Goal: Task Accomplishment & Management: Use online tool/utility

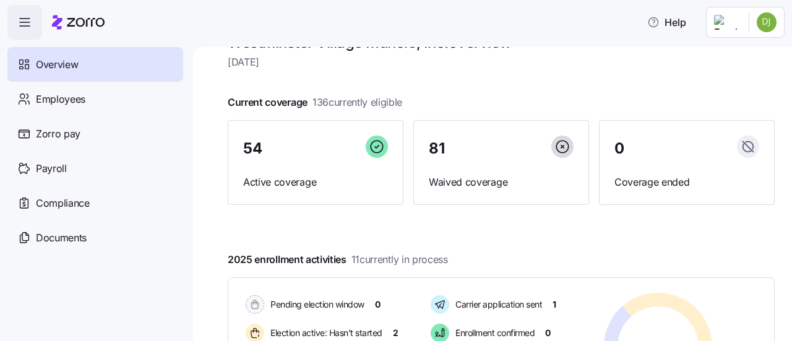
scroll to position [124, 0]
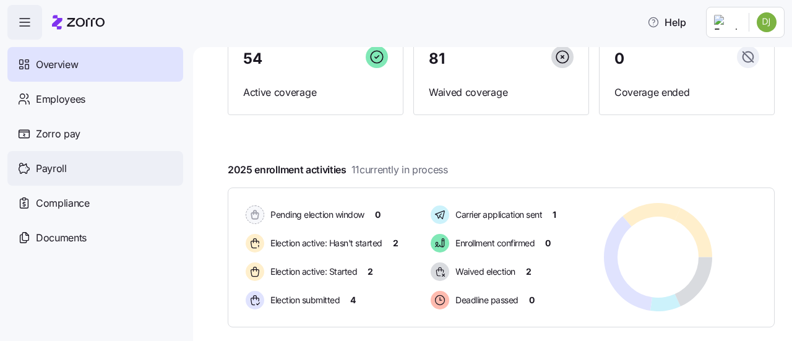
click at [74, 173] on div "Payroll" at bounding box center [95, 168] width 176 height 35
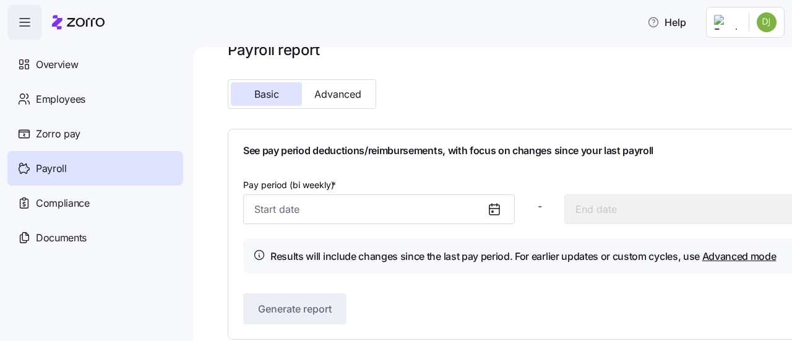
scroll to position [40, 0]
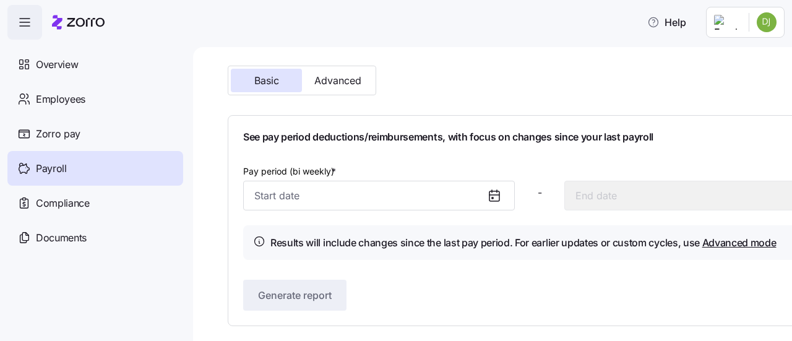
click at [490, 195] on icon at bounding box center [494, 195] width 10 height 0
click at [414, 195] on input "Pay period (bi weekly) *" at bounding box center [378, 196] width 271 height 30
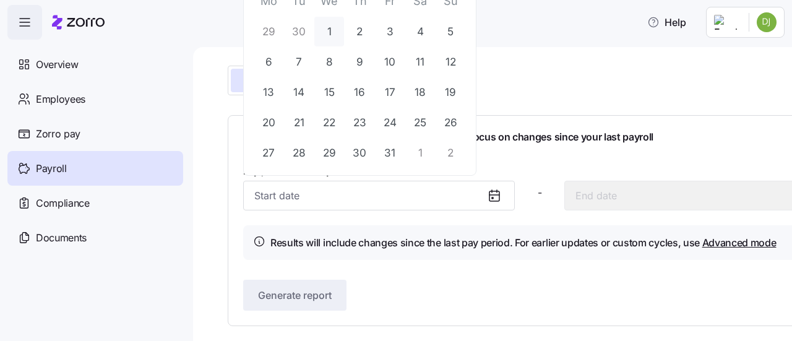
click at [320, 41] on button "1" at bounding box center [329, 32] width 30 height 30
type input "[DATE]"
type input "October 14, 2025"
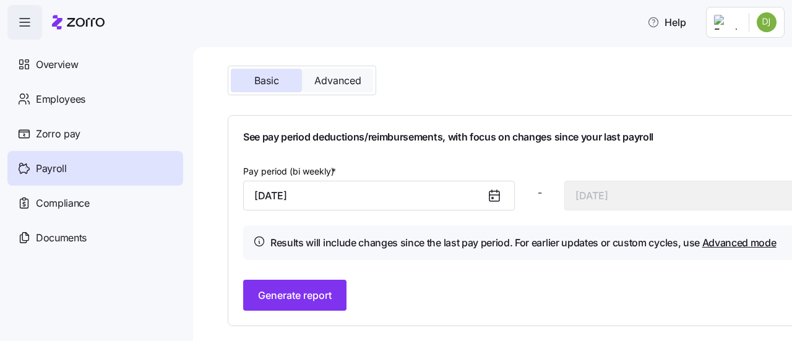
click at [324, 91] on button "Advanced" at bounding box center [337, 80] width 71 height 23
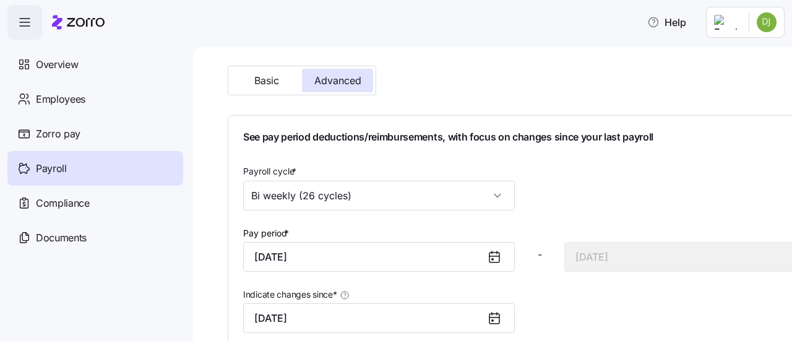
click at [497, 258] on icon at bounding box center [494, 256] width 15 height 15
click at [435, 255] on input "[DATE]" at bounding box center [378, 257] width 271 height 30
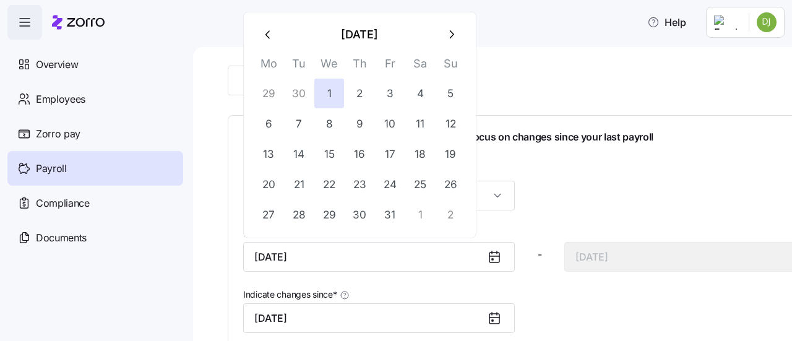
click at [269, 37] on icon "button" at bounding box center [269, 35] width 14 height 14
click at [275, 94] on button "1" at bounding box center [269, 94] width 30 height 30
type input "September 1, 2025"
type input "September 14, 2025"
type input "September 1, 2025"
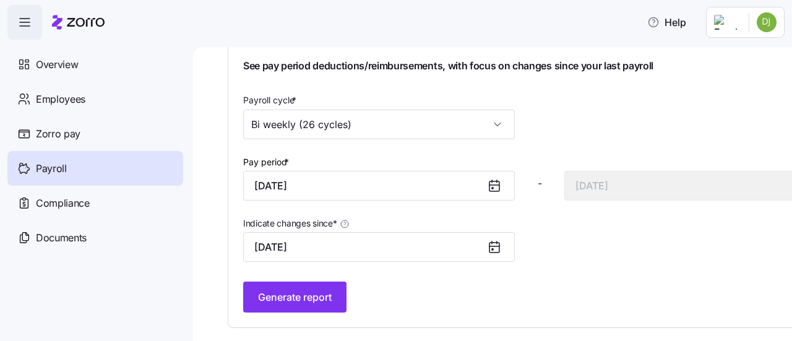
scroll to position [114, 0]
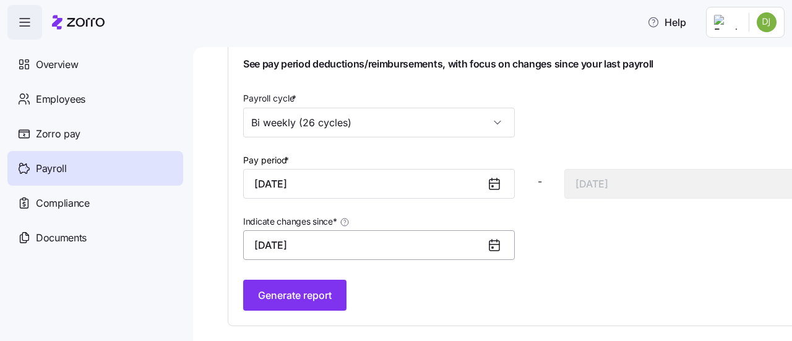
click at [448, 246] on input "September 1, 2025" at bounding box center [378, 245] width 271 height 30
click at [409, 118] on input "Bi weekly (26 cycles)" at bounding box center [378, 123] width 271 height 30
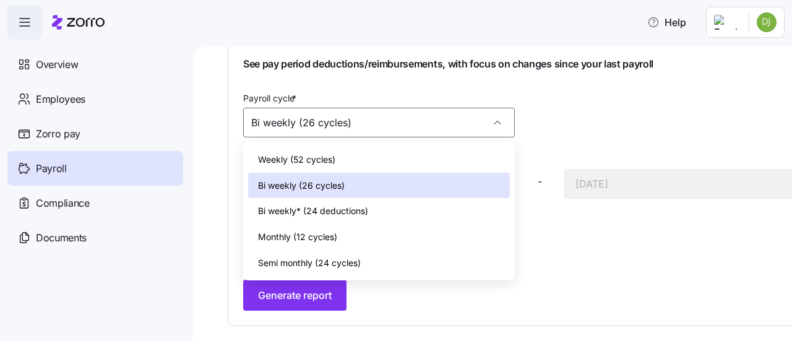
click at [401, 184] on div "Bi weekly (26 cycles)" at bounding box center [379, 186] width 262 height 26
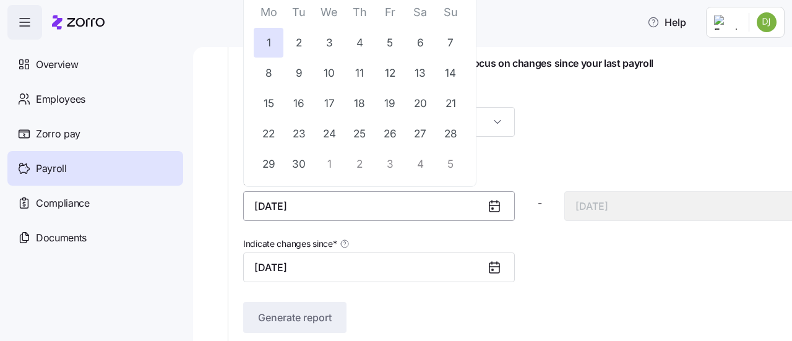
click at [381, 213] on input "September 1, 2025" at bounding box center [378, 206] width 271 height 30
click at [422, 164] on button "4" at bounding box center [420, 164] width 30 height 30
type input "October 4, 2025"
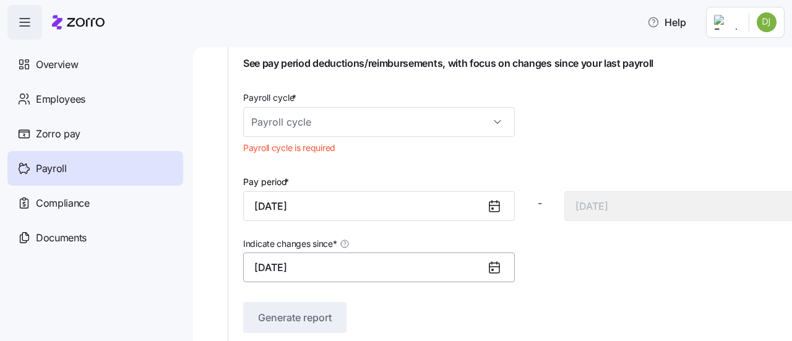
click at [442, 260] on input "September 1, 2025" at bounding box center [378, 267] width 271 height 30
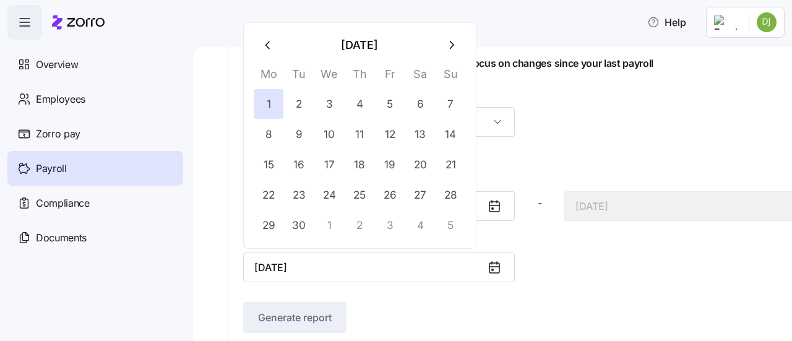
click at [451, 45] on icon "button" at bounding box center [451, 45] width 14 height 14
click at [372, 270] on input "September 1, 2025" at bounding box center [378, 267] width 271 height 30
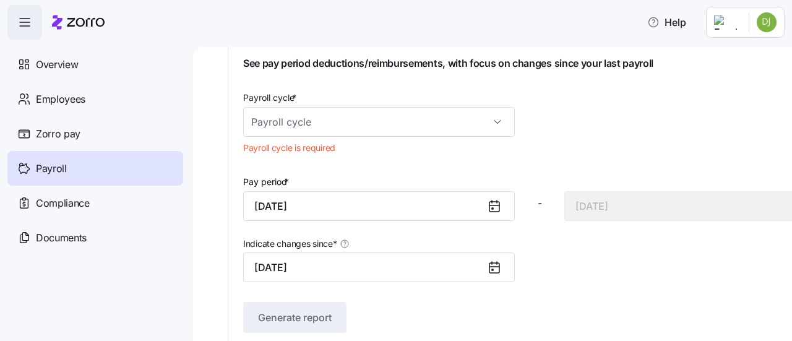
click at [545, 108] on div "Payroll cycle * Payroll cycle is required" at bounding box center [539, 124] width 602 height 79
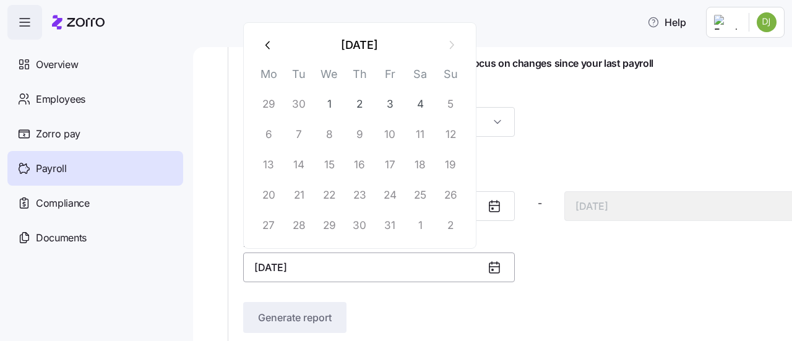
click at [341, 265] on input "September 1, 2025" at bounding box center [378, 267] width 271 height 30
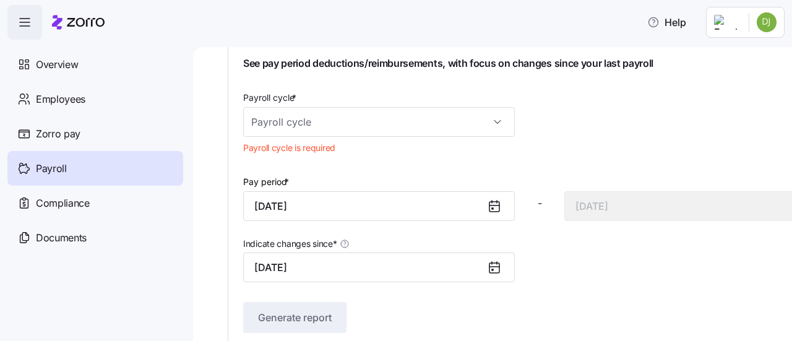
click at [579, 150] on div "Payroll cycle * Payroll cycle is required" at bounding box center [539, 124] width 602 height 79
click at [291, 260] on input "September 1, 2025" at bounding box center [378, 267] width 271 height 30
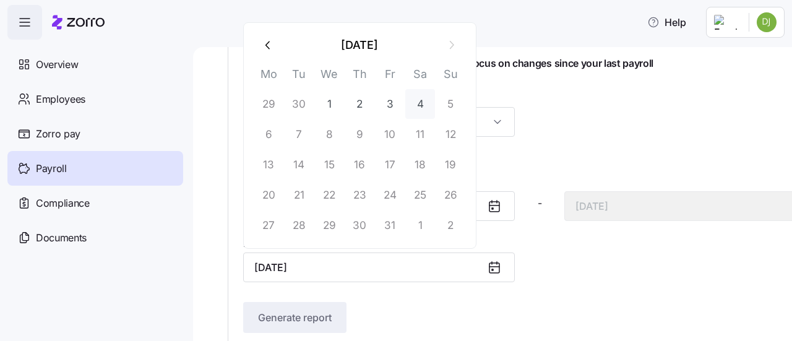
click at [412, 102] on button "4" at bounding box center [420, 104] width 30 height 30
type input "October 4, 2025"
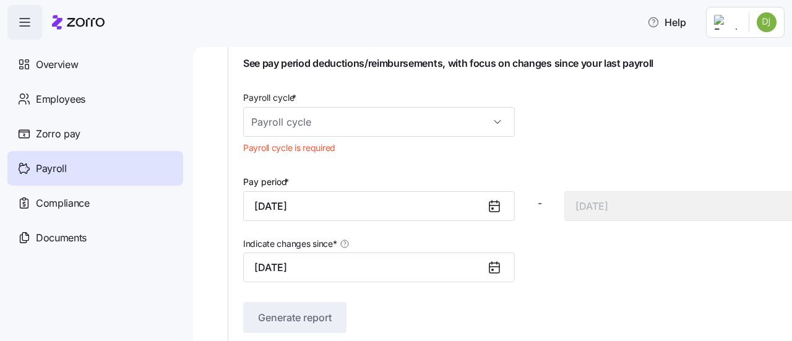
click at [455, 147] on div "Payroll cycle * Payroll cycle is required" at bounding box center [378, 124] width 281 height 79
click at [433, 199] on input "October 4, 2025" at bounding box center [378, 206] width 271 height 30
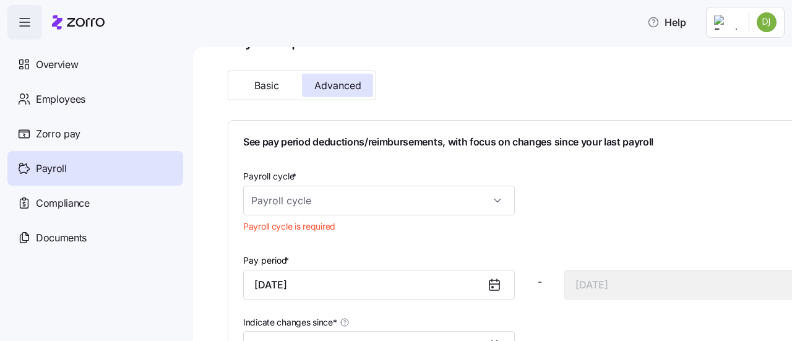
scroll to position [0, 0]
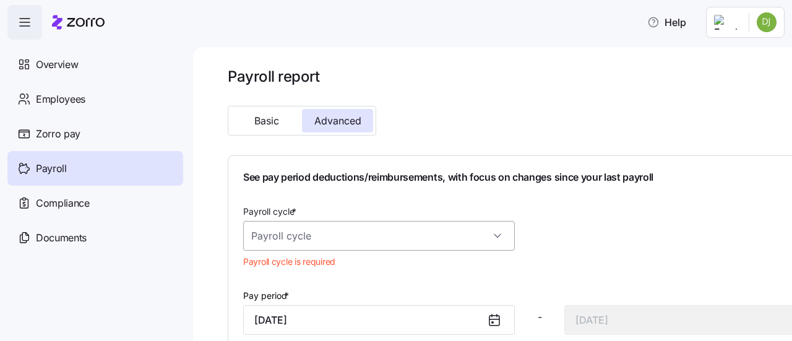
click at [343, 246] on input "Payroll cycle *" at bounding box center [378, 236] width 271 height 30
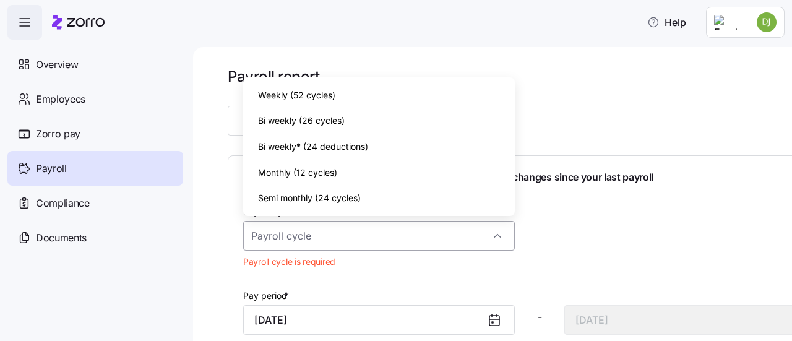
click at [343, 246] on input "Payroll cycle *" at bounding box center [378, 236] width 271 height 30
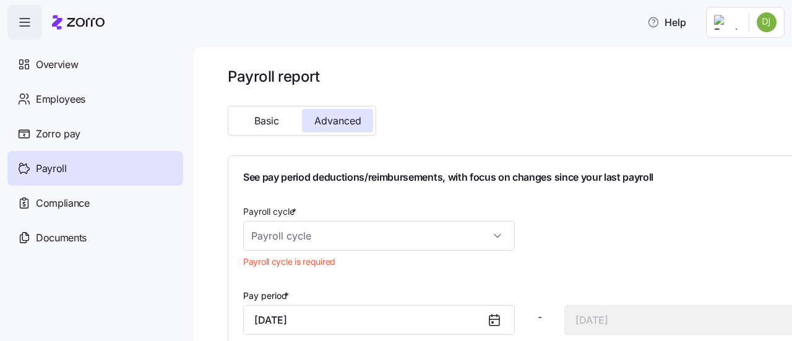
scroll to position [62, 0]
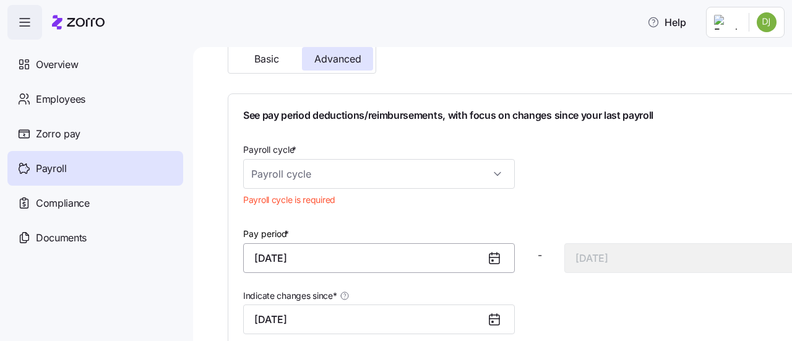
click at [388, 266] on input "October 4, 2025" at bounding box center [378, 258] width 271 height 30
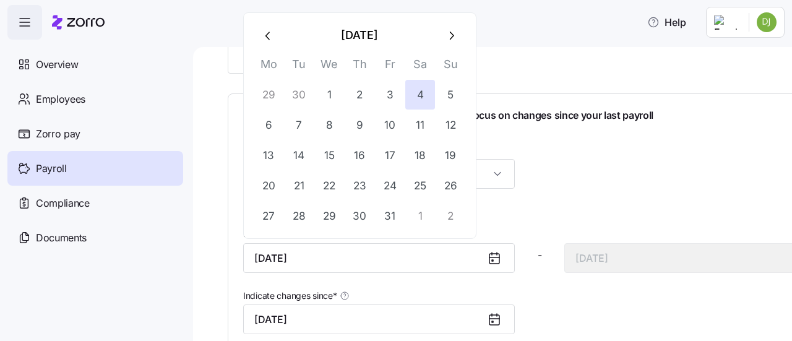
click at [270, 45] on button "button" at bounding box center [269, 35] width 30 height 30
click at [389, 212] on button "3" at bounding box center [390, 216] width 30 height 30
type input "[DATE]"
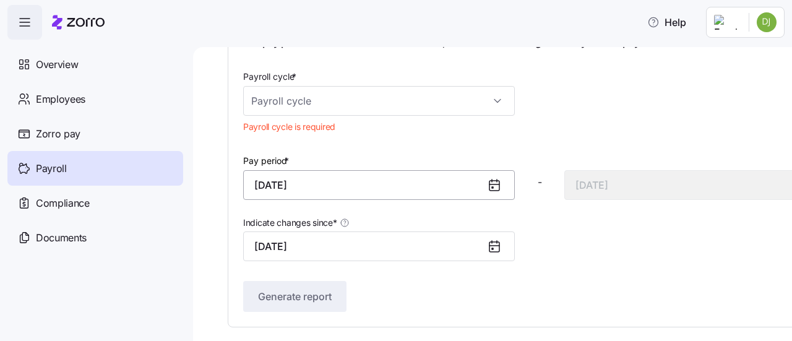
scroll to position [136, 0]
click at [355, 245] on input "October 4, 2025" at bounding box center [378, 245] width 271 height 30
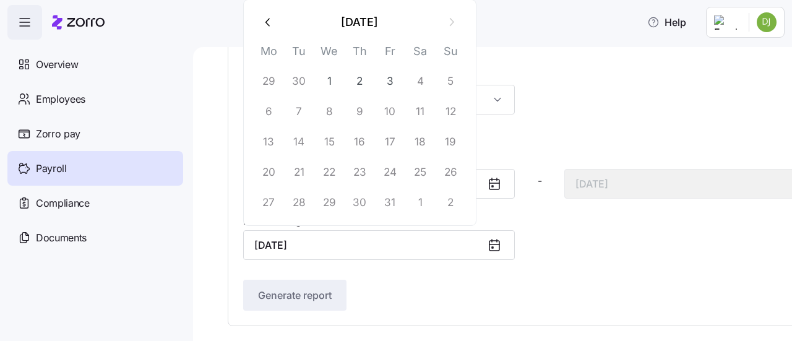
click at [271, 32] on button "button" at bounding box center [269, 22] width 30 height 30
click at [304, 200] on button "30" at bounding box center [299, 203] width 30 height 30
type input "September 30, 2025"
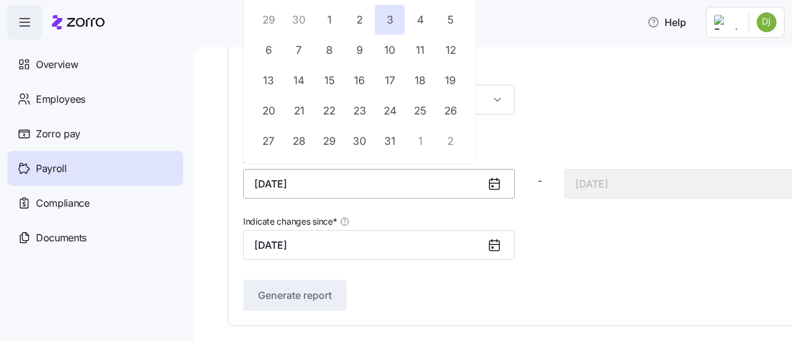
click at [434, 187] on input "[DATE]" at bounding box center [378, 184] width 271 height 30
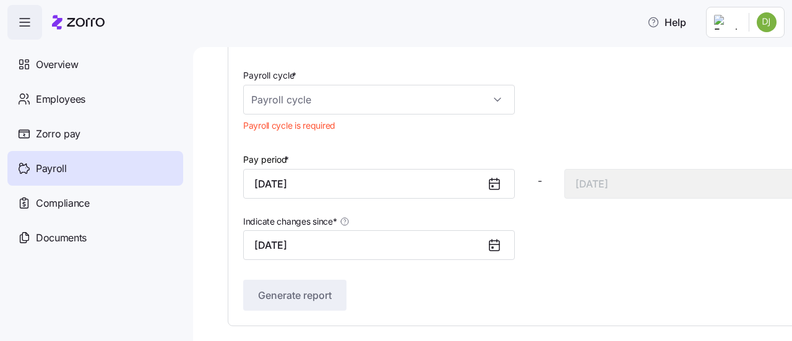
click at [470, 227] on div "Indicate changes since * September 30, 2025" at bounding box center [378, 236] width 271 height 46
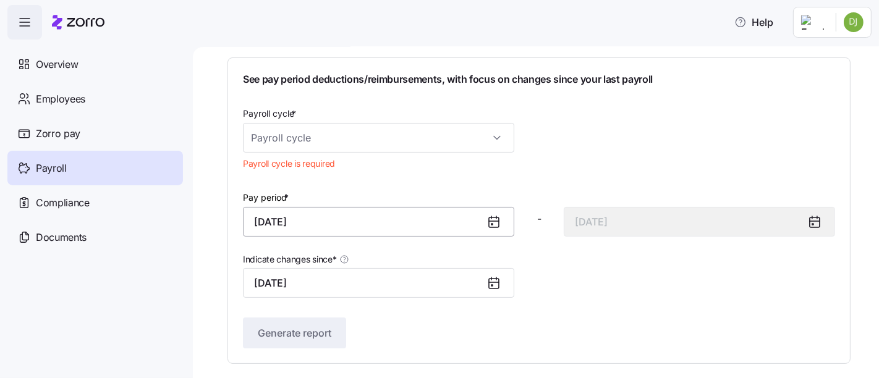
click at [392, 231] on input "[DATE]" at bounding box center [378, 222] width 271 height 30
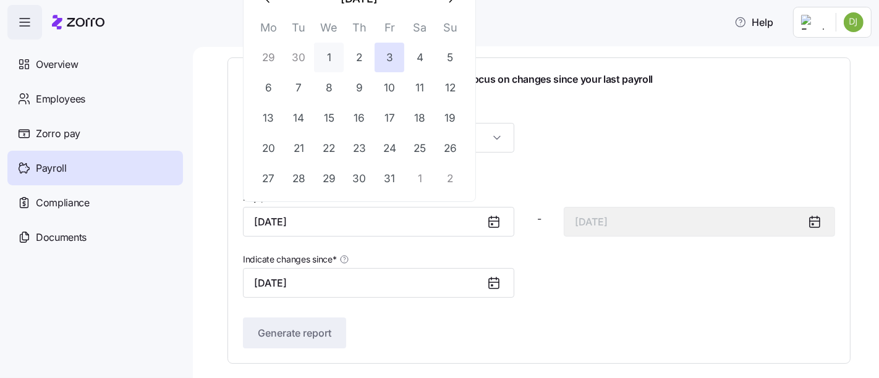
click at [327, 62] on button "1" at bounding box center [329, 58] width 30 height 30
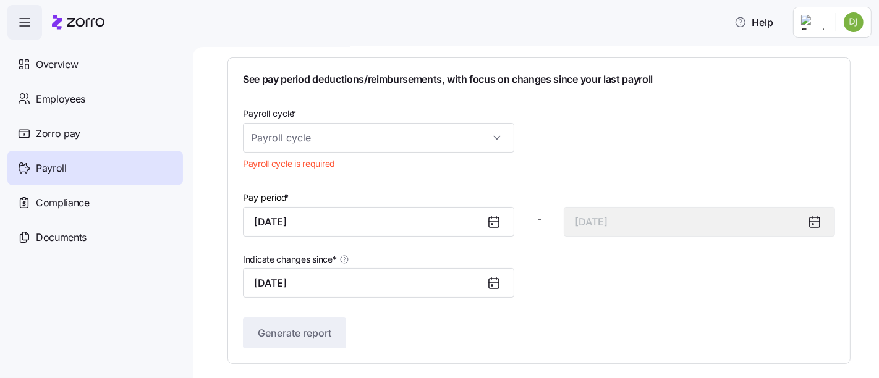
type input "[DATE]"
click at [413, 289] on input "September 30, 2025" at bounding box center [378, 283] width 271 height 30
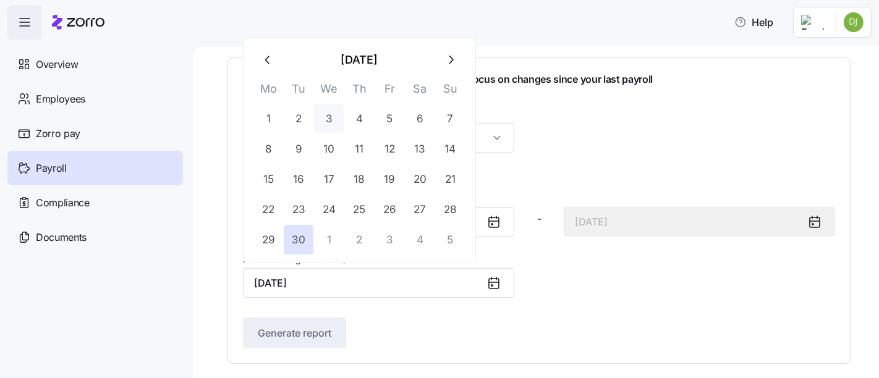
drag, startPoint x: 273, startPoint y: 109, endPoint x: 328, endPoint y: 117, distance: 55.7
click at [328, 117] on tr "1 2 3 4 5 6 7" at bounding box center [360, 119] width 212 height 30
click at [331, 235] on button "1" at bounding box center [329, 240] width 30 height 30
type input "[DATE]"
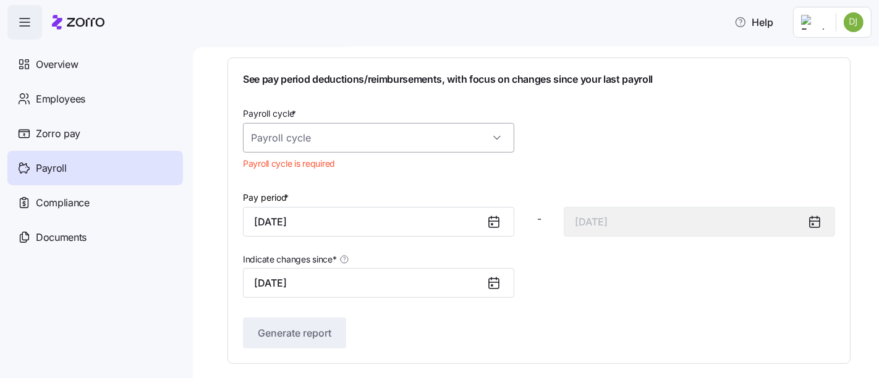
click at [341, 140] on input "Payroll cycle *" at bounding box center [378, 138] width 271 height 30
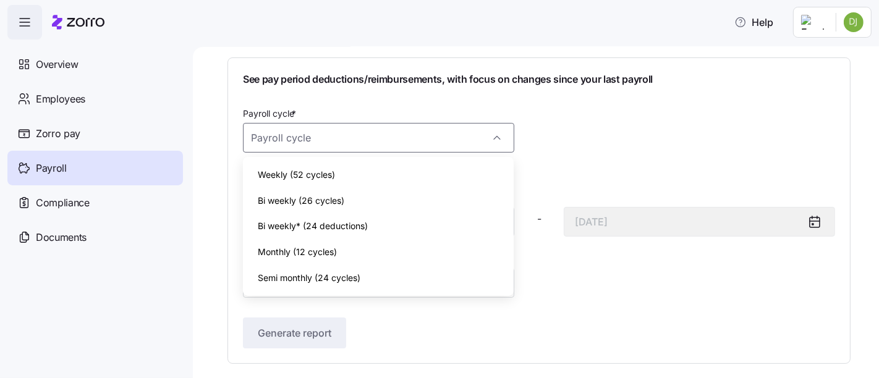
click at [346, 174] on div "Weekly (52 cycles)" at bounding box center [379, 175] width 262 height 26
type input "October 7, 2025"
type input "Weekly (52 cycles)"
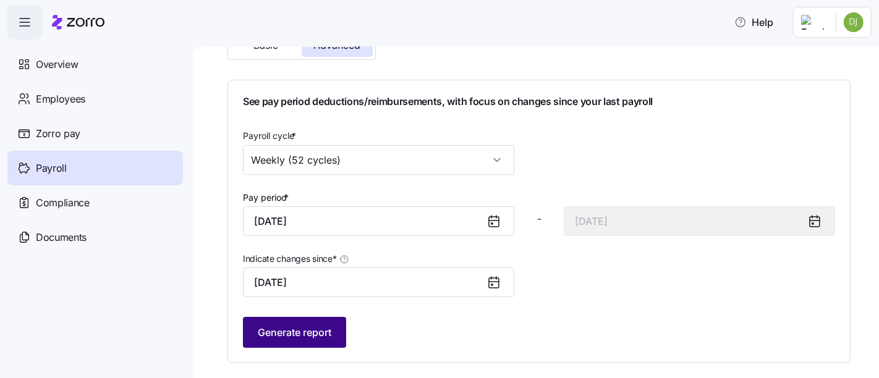
click at [331, 327] on span "Generate report" at bounding box center [295, 332] width 74 height 15
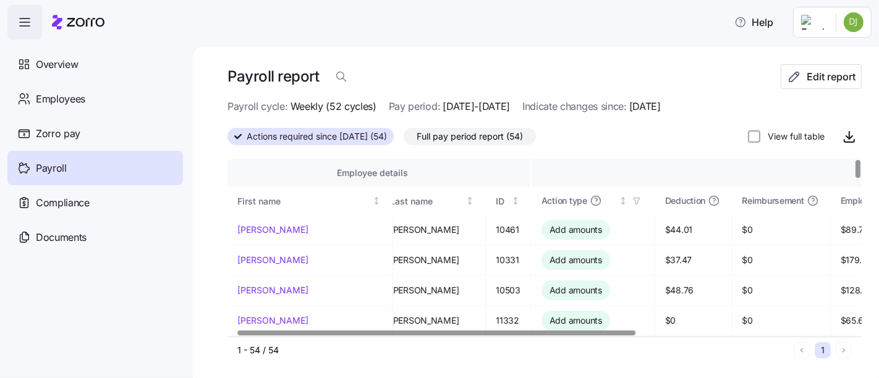
scroll to position [0, 0]
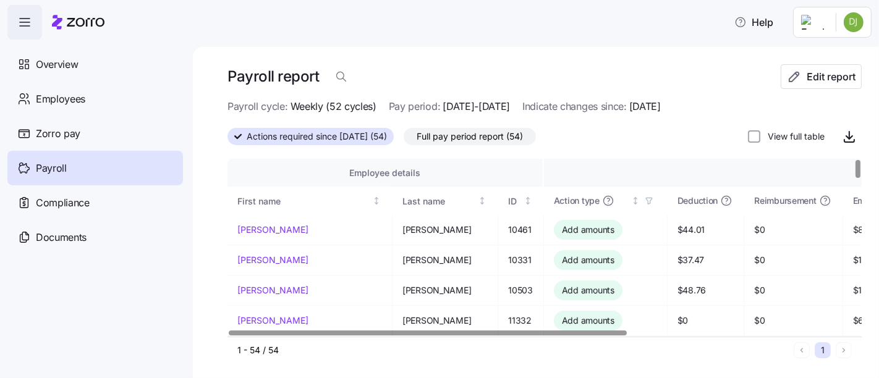
click at [388, 337] on div at bounding box center [541, 333] width 627 height 7
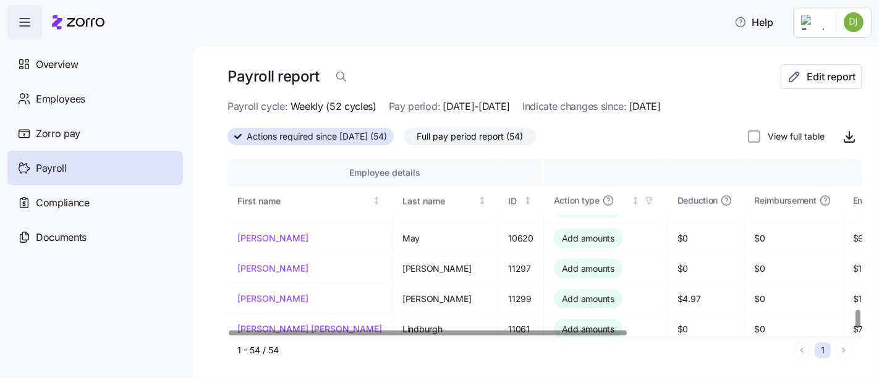
scroll to position [1505, 0]
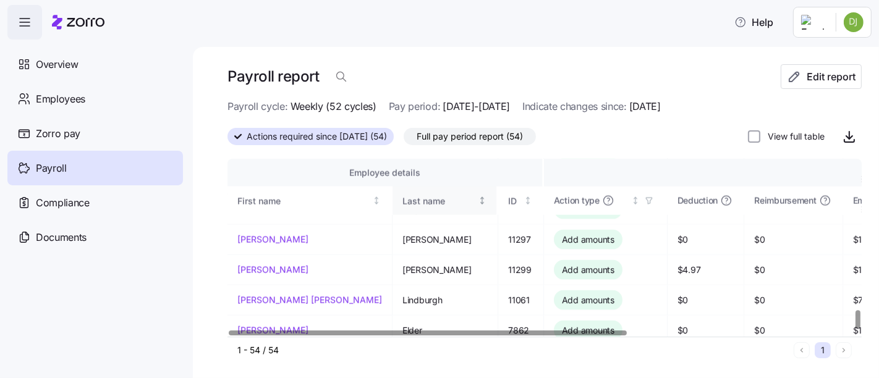
click at [393, 208] on th "Last name" at bounding box center [446, 201] width 106 height 28
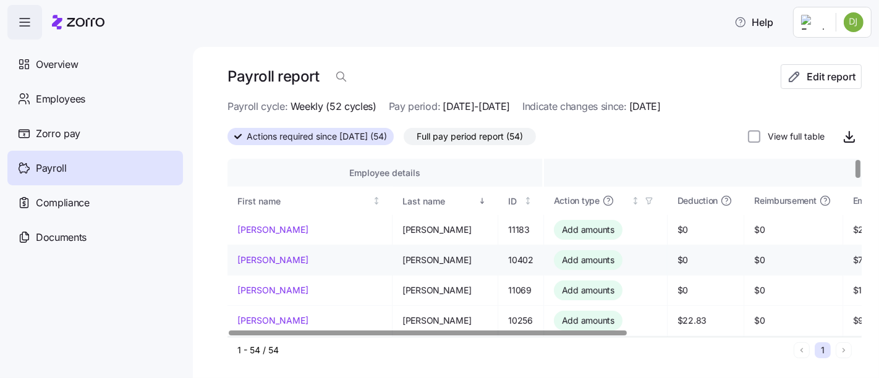
scroll to position [0, 0]
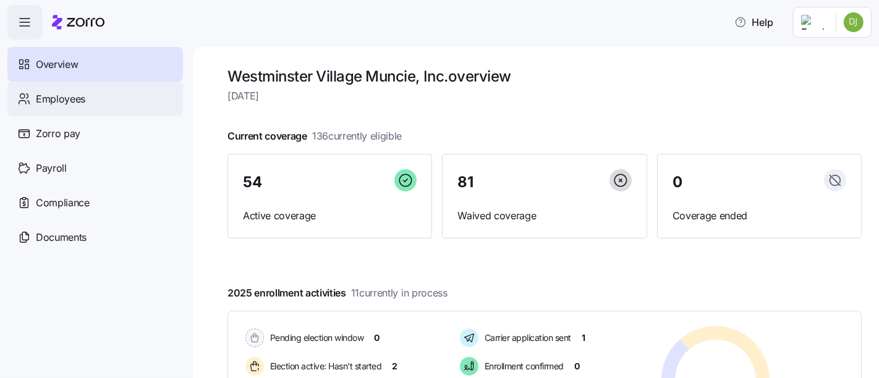
click at [74, 103] on span "Employees" at bounding box center [60, 99] width 49 height 15
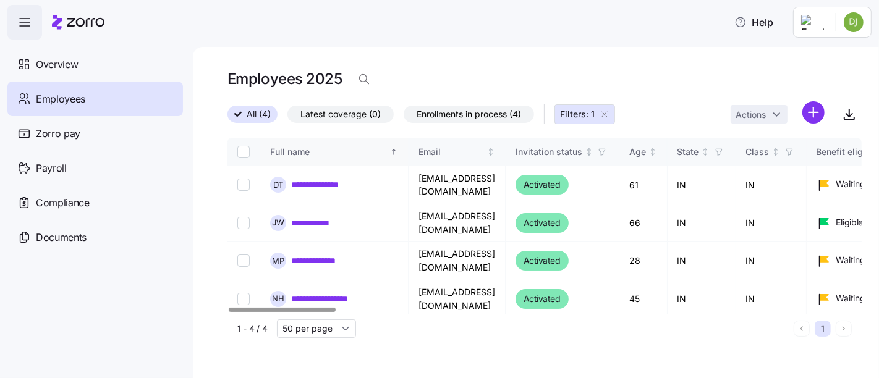
click at [334, 151] on div "Full name" at bounding box center [328, 152] width 117 height 14
click at [608, 114] on icon "button" at bounding box center [605, 114] width 10 height 10
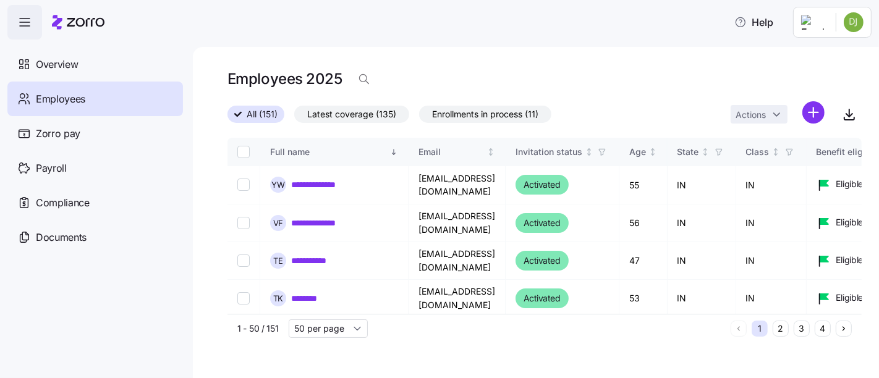
click at [365, 114] on span "Latest coverage (135)" at bounding box center [351, 114] width 89 height 16
click at [294, 117] on input "Latest coverage (135)" at bounding box center [294, 117] width 0 height 0
click at [320, 155] on div "Full name" at bounding box center [328, 152] width 117 height 14
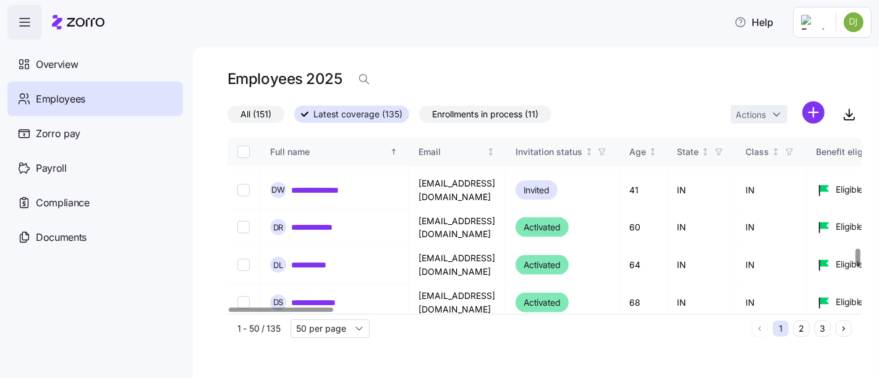
scroll to position [1548, 0]
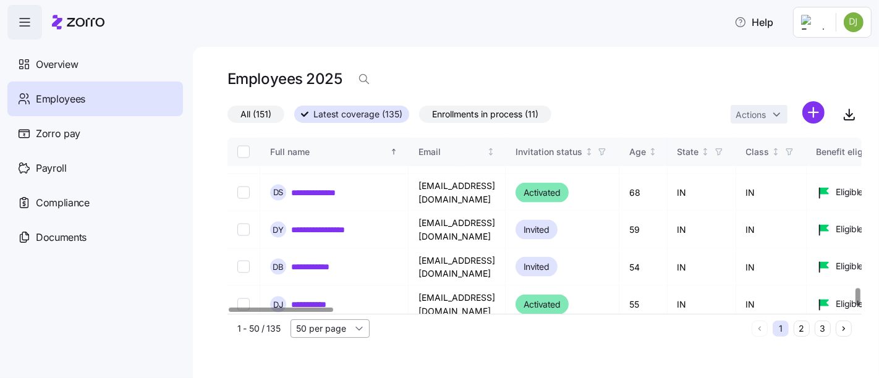
click at [355, 328] on input "50 per page" at bounding box center [330, 329] width 79 height 19
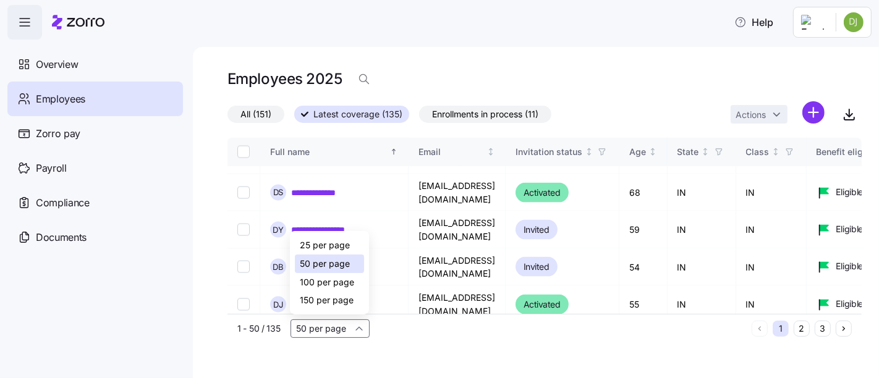
click at [346, 305] on span "150 per page" at bounding box center [327, 301] width 54 height 14
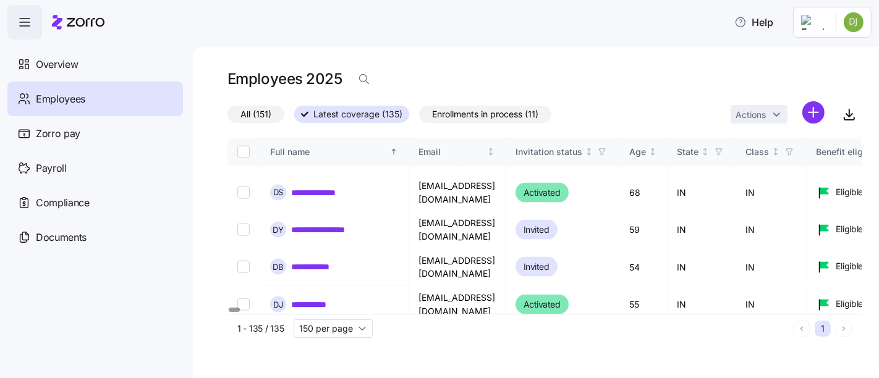
type input "150 per page"
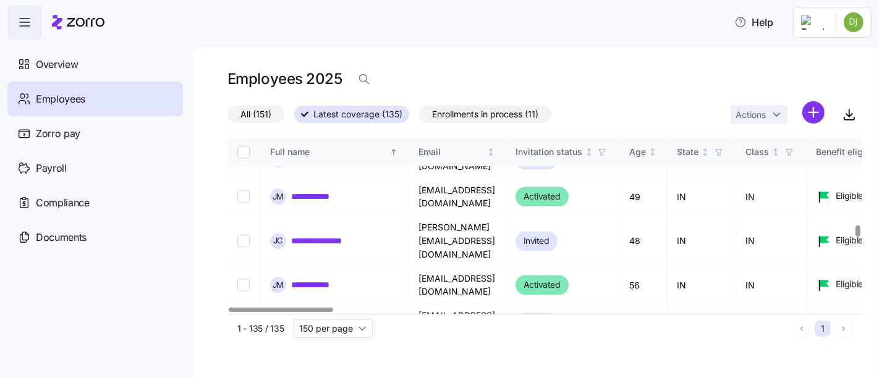
scroll to position [2441, 0]
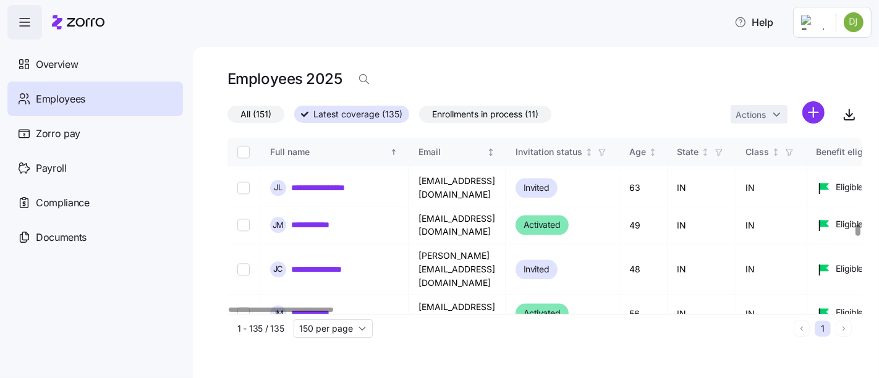
drag, startPoint x: 87, startPoint y: 179, endPoint x: 498, endPoint y: 163, distance: 411.5
click at [87, 179] on div "Payroll" at bounding box center [95, 168] width 176 height 35
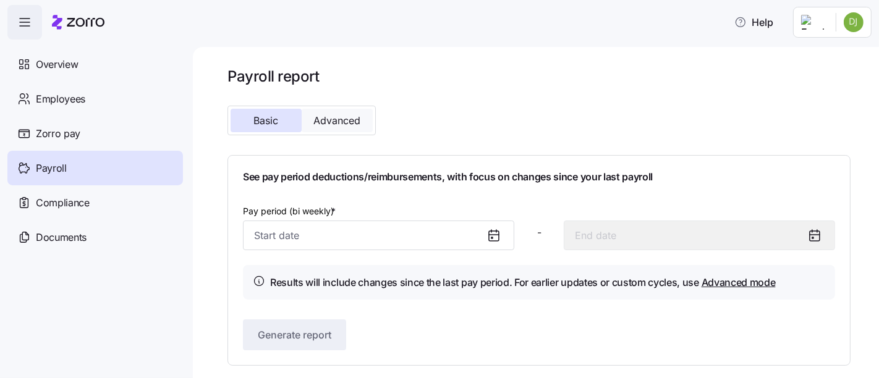
click at [351, 127] on button "Advanced" at bounding box center [337, 120] width 71 height 23
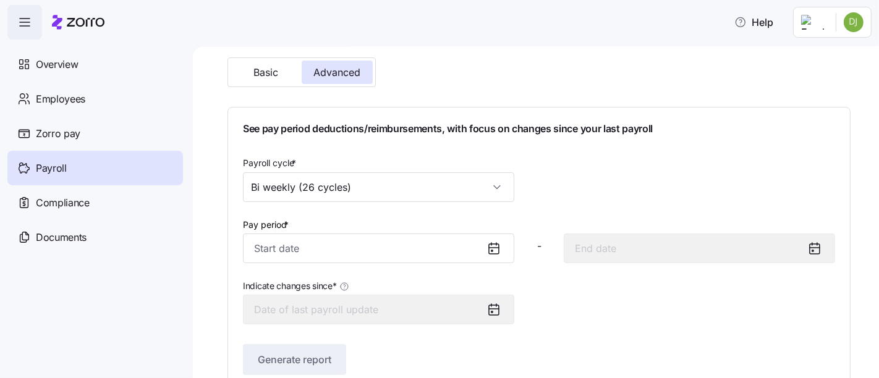
scroll to position [75, 0]
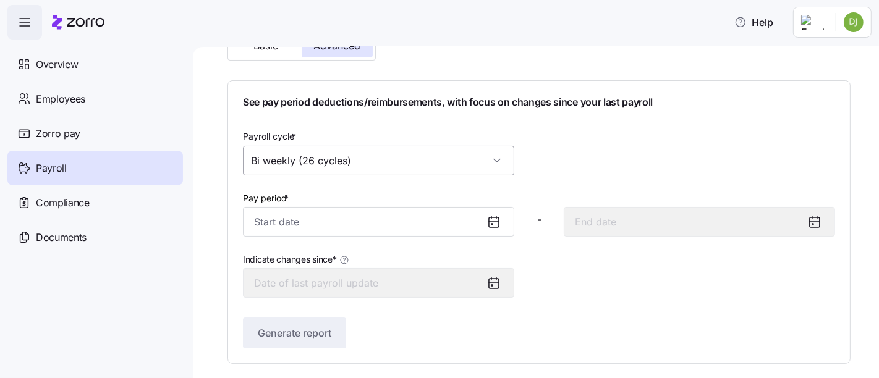
click at [485, 168] on input "Bi weekly (26 cycles)" at bounding box center [378, 161] width 271 height 30
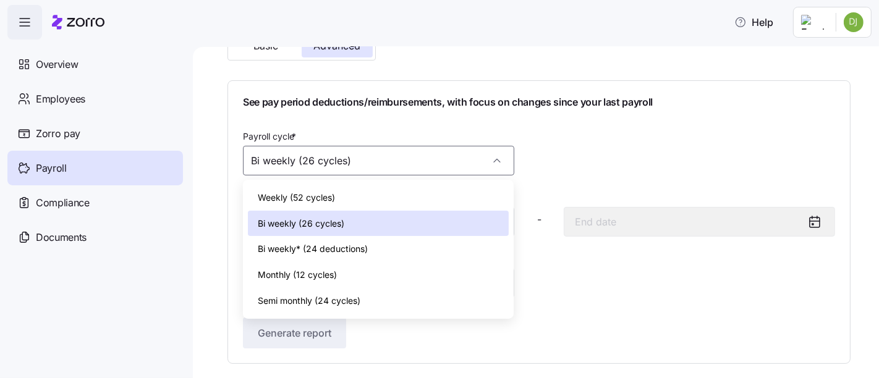
click at [472, 222] on div "Bi weekly (26 cycles)" at bounding box center [379, 224] width 262 height 26
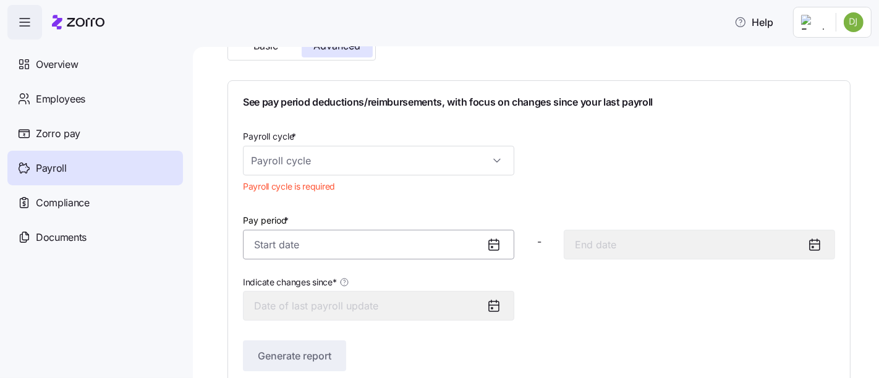
click at [406, 255] on input "Pay period *" at bounding box center [378, 245] width 271 height 30
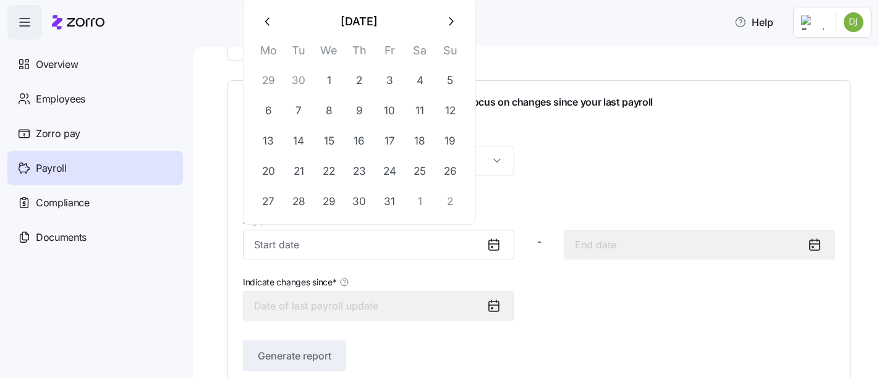
click at [267, 28] on button "button" at bounding box center [269, 22] width 30 height 30
click at [302, 168] on button "23" at bounding box center [299, 171] width 30 height 30
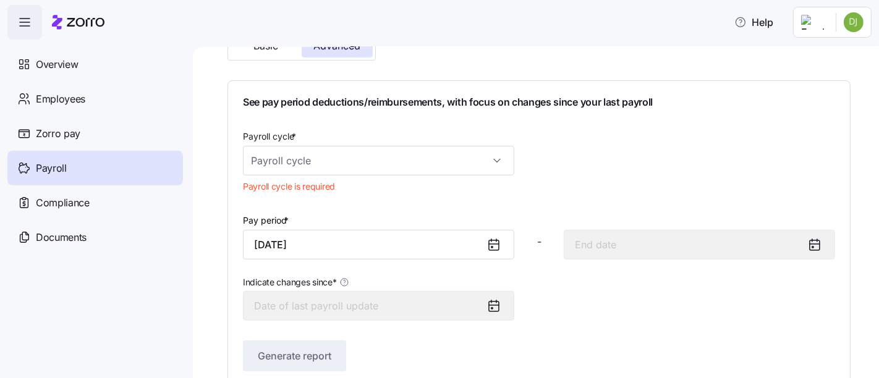
click at [497, 244] on icon at bounding box center [494, 244] width 15 height 15
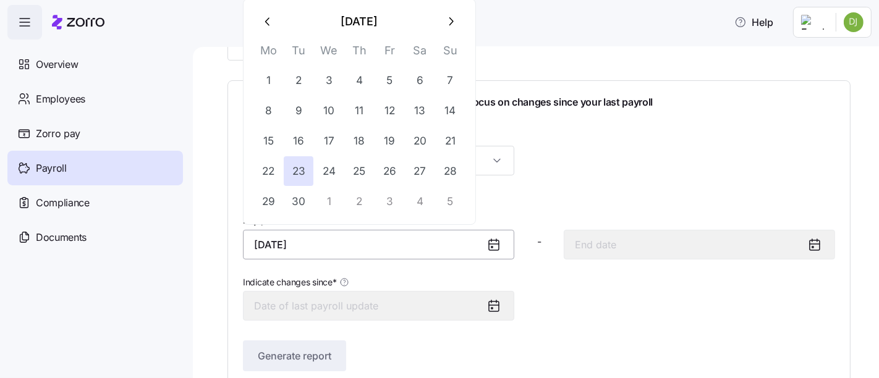
click at [456, 243] on input "[DATE]" at bounding box center [378, 245] width 271 height 30
click at [335, 202] on button "1" at bounding box center [329, 202] width 30 height 30
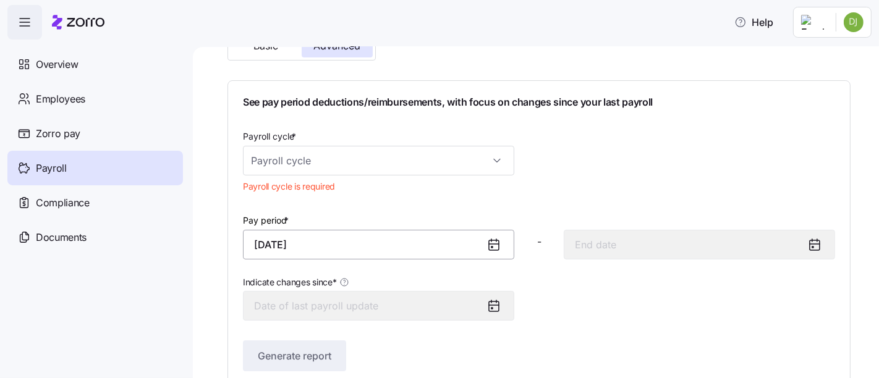
click at [417, 237] on input "[DATE]" at bounding box center [378, 245] width 271 height 30
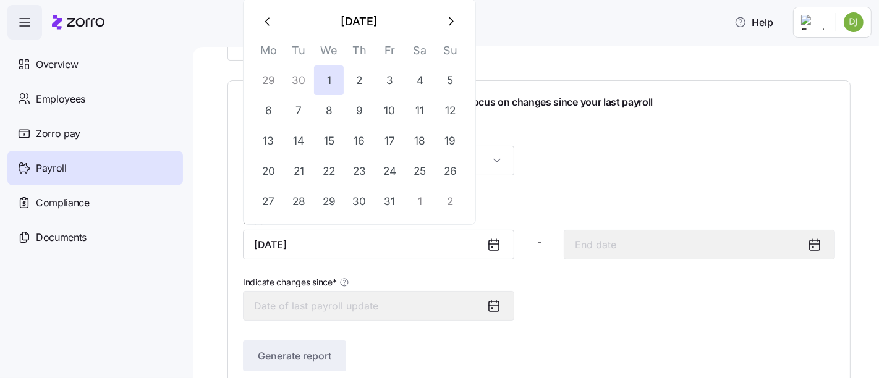
click at [268, 20] on icon "button" at bounding box center [269, 22] width 14 height 14
click at [397, 199] on button "3" at bounding box center [390, 202] width 30 height 30
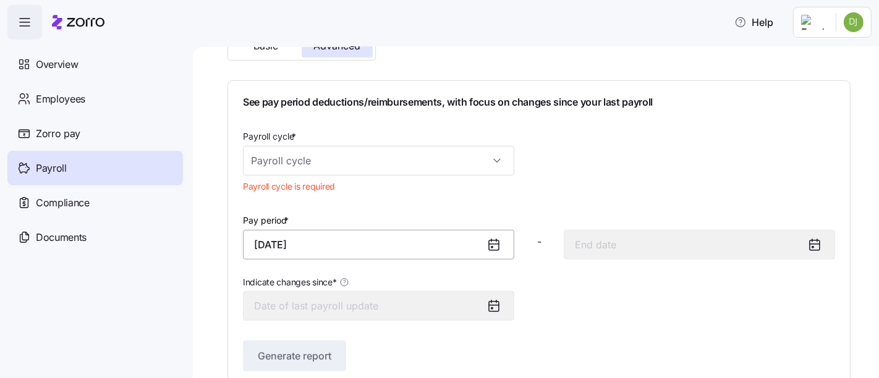
click at [459, 242] on input "[DATE]" at bounding box center [378, 245] width 271 height 30
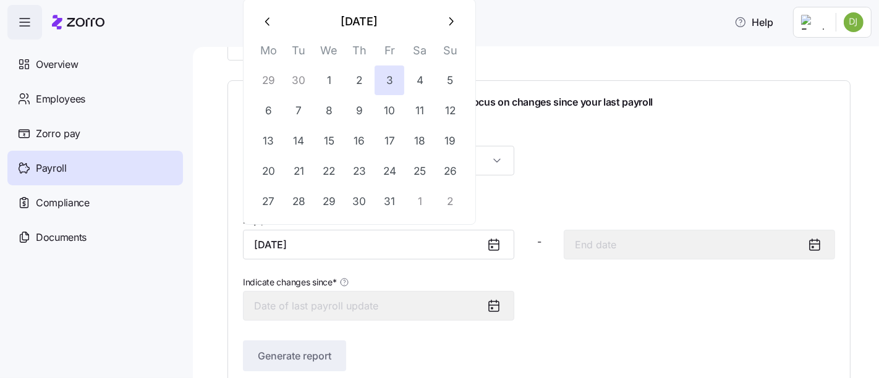
click at [274, 25] on icon "button" at bounding box center [269, 22] width 14 height 14
click at [415, 142] on button "20" at bounding box center [420, 141] width 30 height 30
type input "[DATE]"
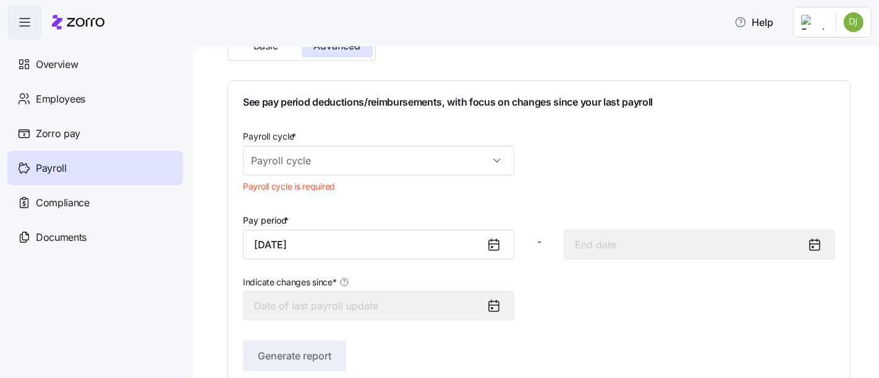
click at [662, 260] on div "Payroll cycle * Payroll cycle is required Pay period * [DATE] - Indicate change…" at bounding box center [539, 225] width 592 height 192
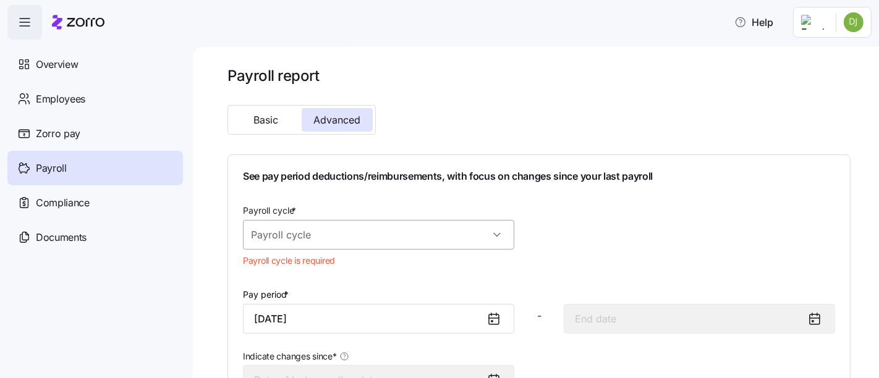
scroll to position [0, 0]
click at [411, 233] on input "Payroll cycle *" at bounding box center [378, 236] width 271 height 30
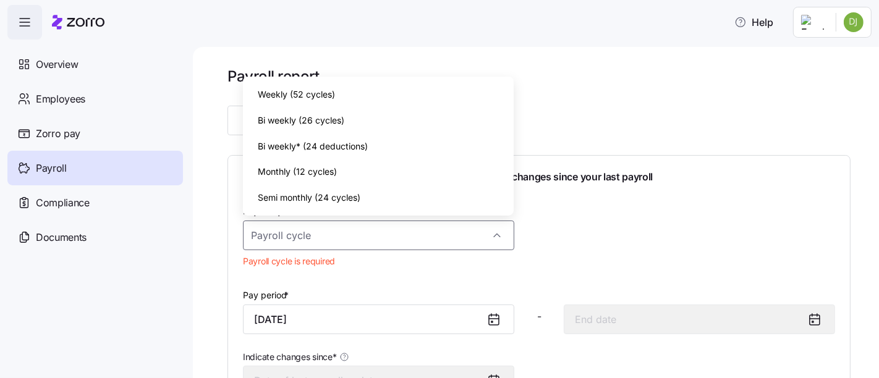
click at [390, 108] on div "Bi weekly (26 cycles)" at bounding box center [379, 121] width 262 height 26
type input "[DATE]"
type input "Bi weekly (26 cycles)"
type input "[DATE]"
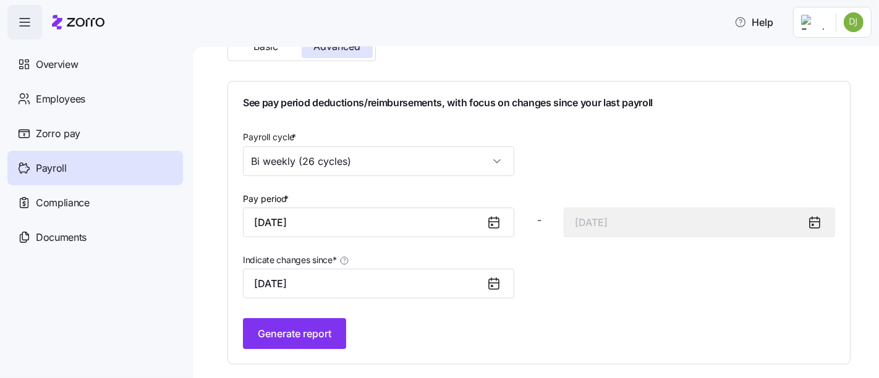
scroll to position [75, 0]
click at [336, 338] on button "Generate report" at bounding box center [294, 333] width 103 height 31
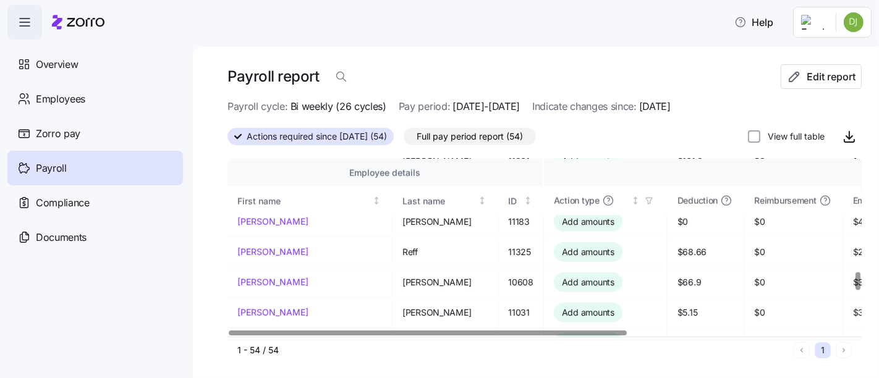
scroll to position [1505, 0]
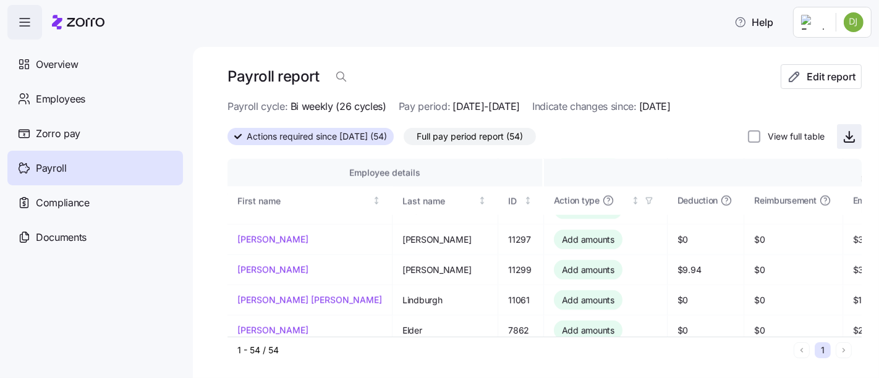
click at [842, 135] on icon "button" at bounding box center [849, 136] width 15 height 15
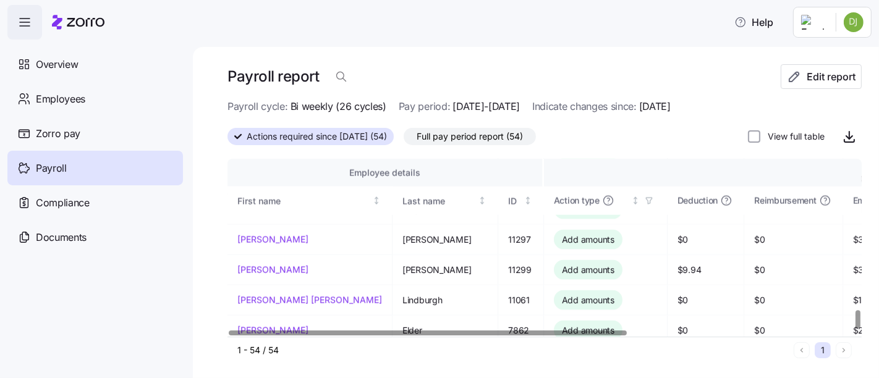
click at [422, 337] on div at bounding box center [541, 333] width 627 height 7
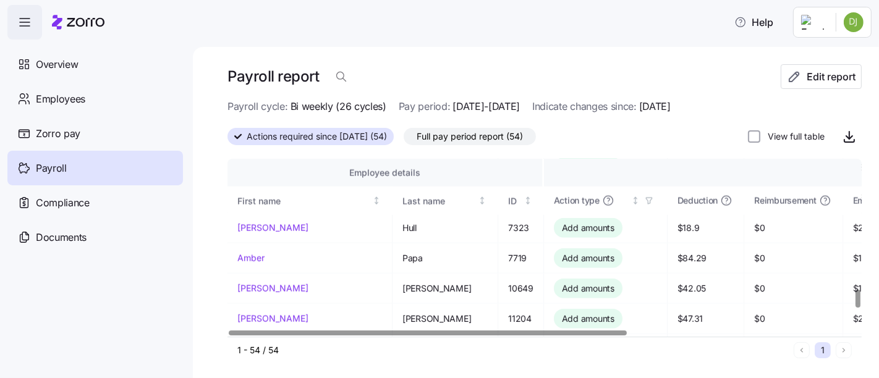
scroll to position [1299, 0]
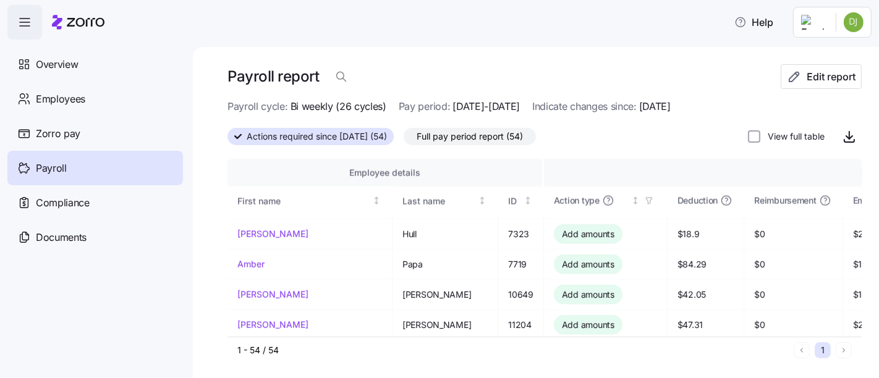
click at [856, 25] on html "Help Overview Employees Zorro pay Payroll Compliance Documents Payroll report E…" at bounding box center [439, 185] width 879 height 371
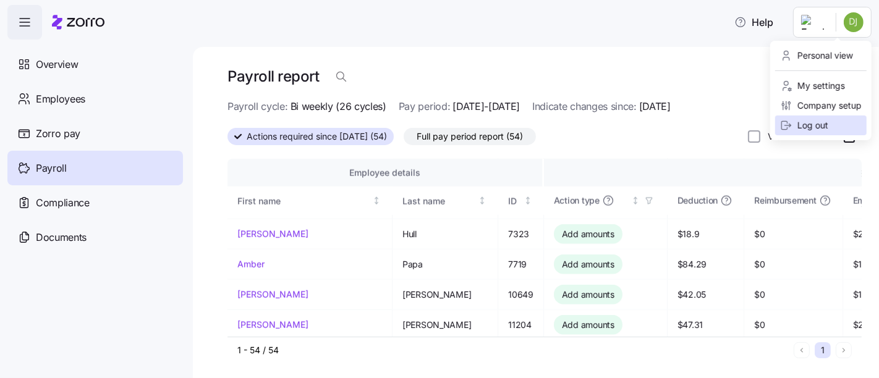
click at [817, 121] on div "Log out" at bounding box center [804, 126] width 48 height 14
